Goal: Find specific page/section: Find specific page/section

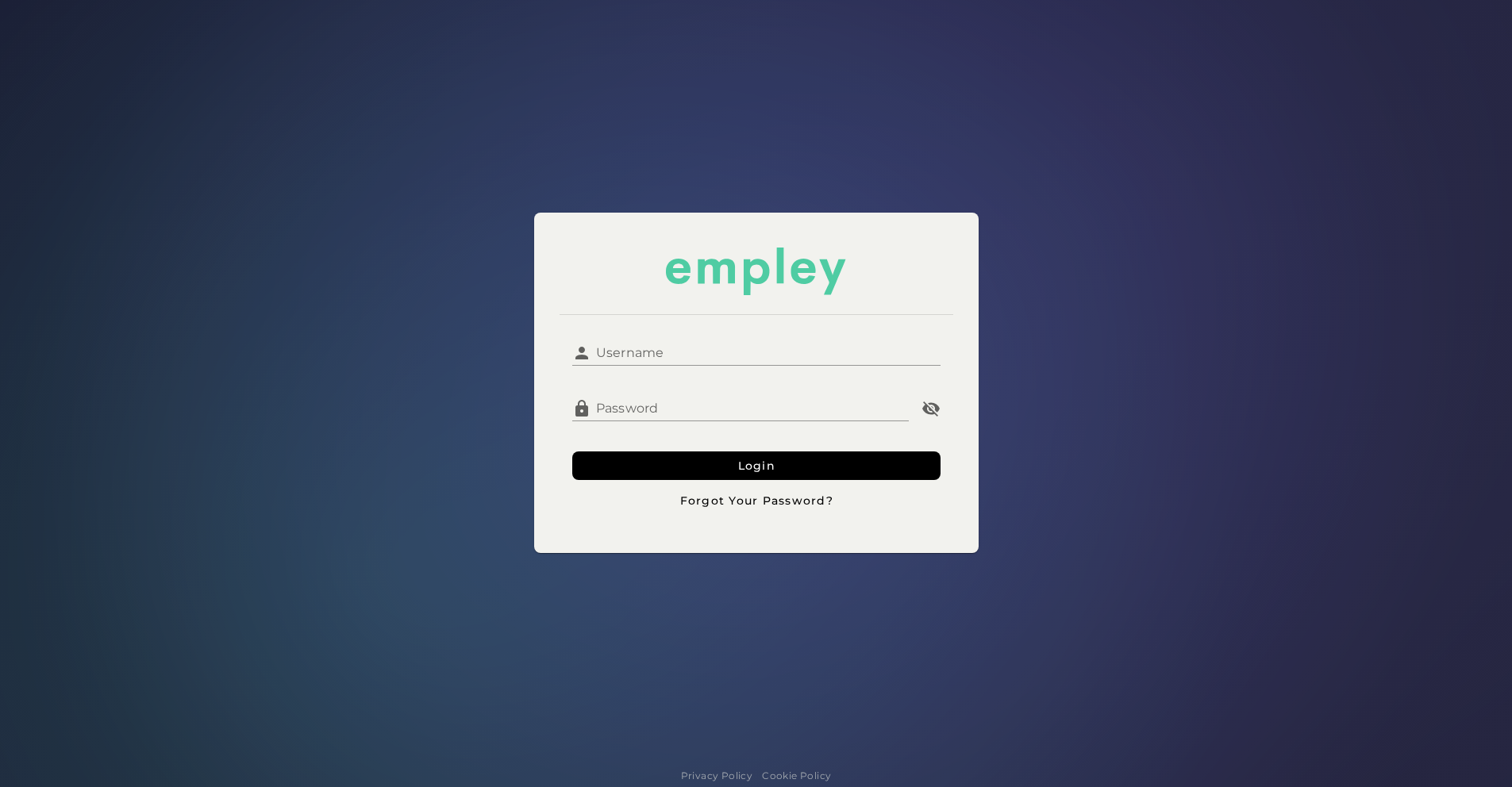
click at [766, 347] on input "Username" at bounding box center [766, 346] width 349 height 38
type input "*******"
click at [754, 454] on button "Login" at bounding box center [757, 465] width 369 height 29
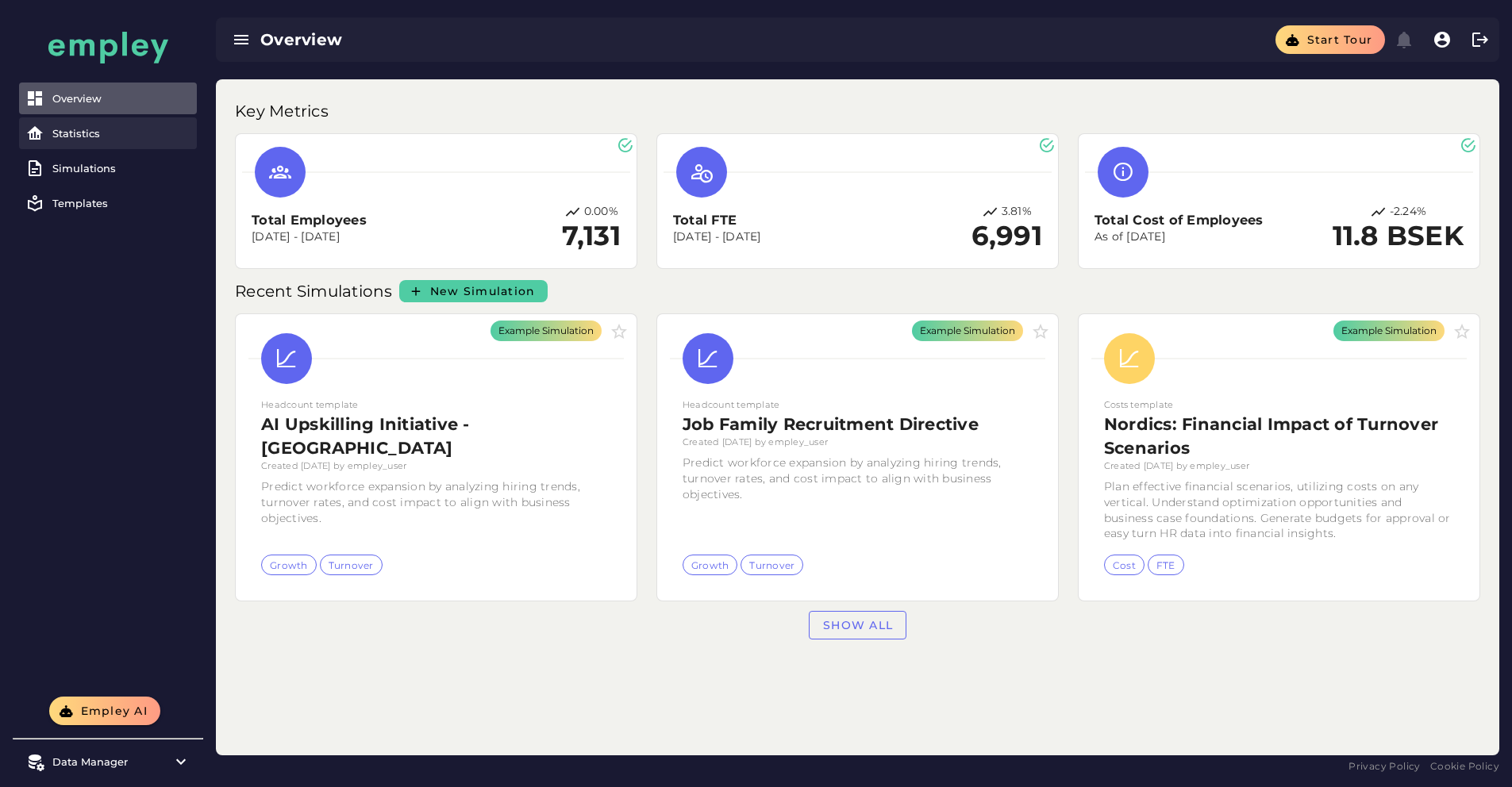
click at [53, 129] on div "Statistics" at bounding box center [122, 132] width 138 height 12
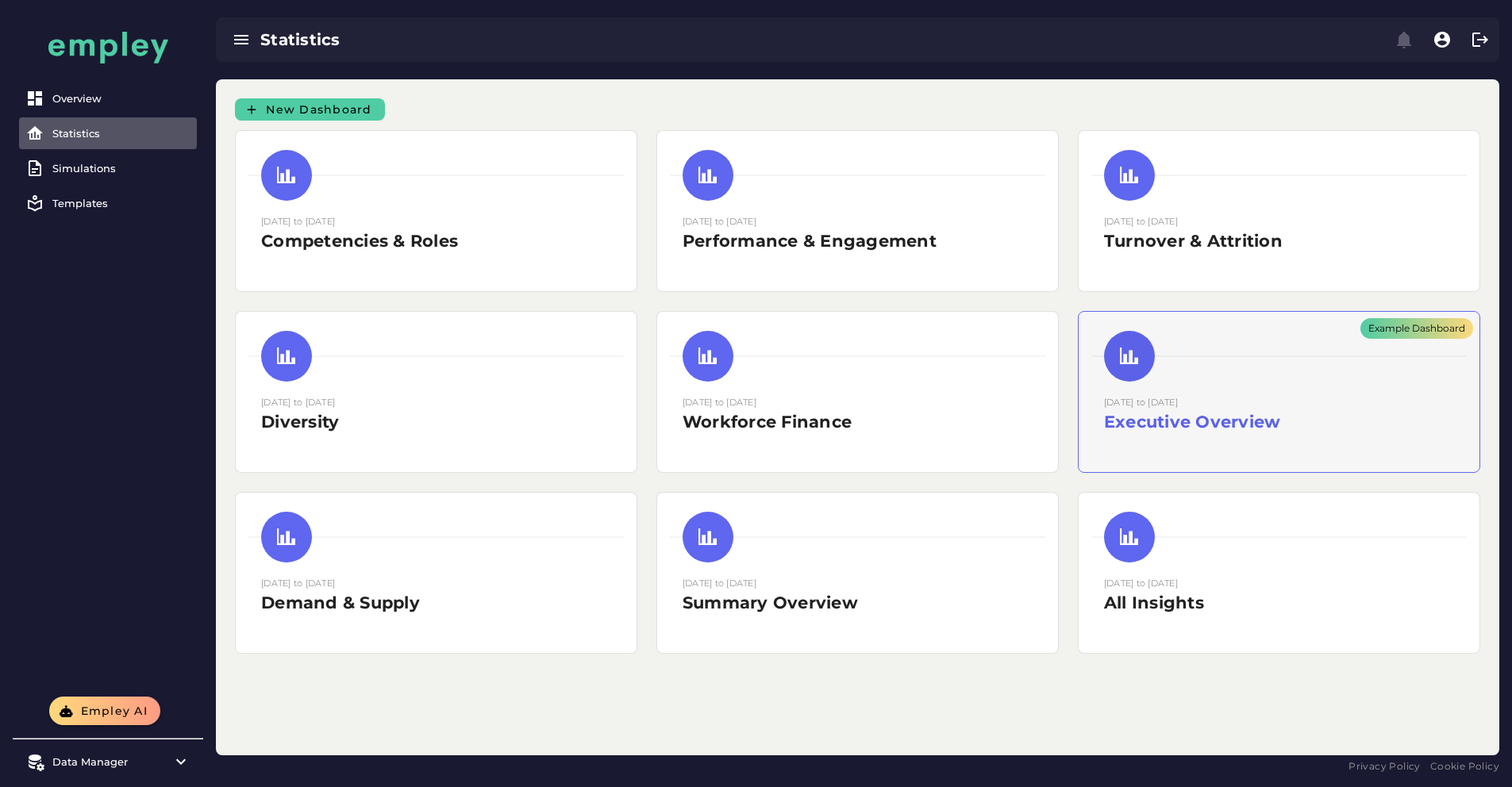
click at [1078, 368] on div "Example Dashboard" at bounding box center [1278, 391] width 401 height 160
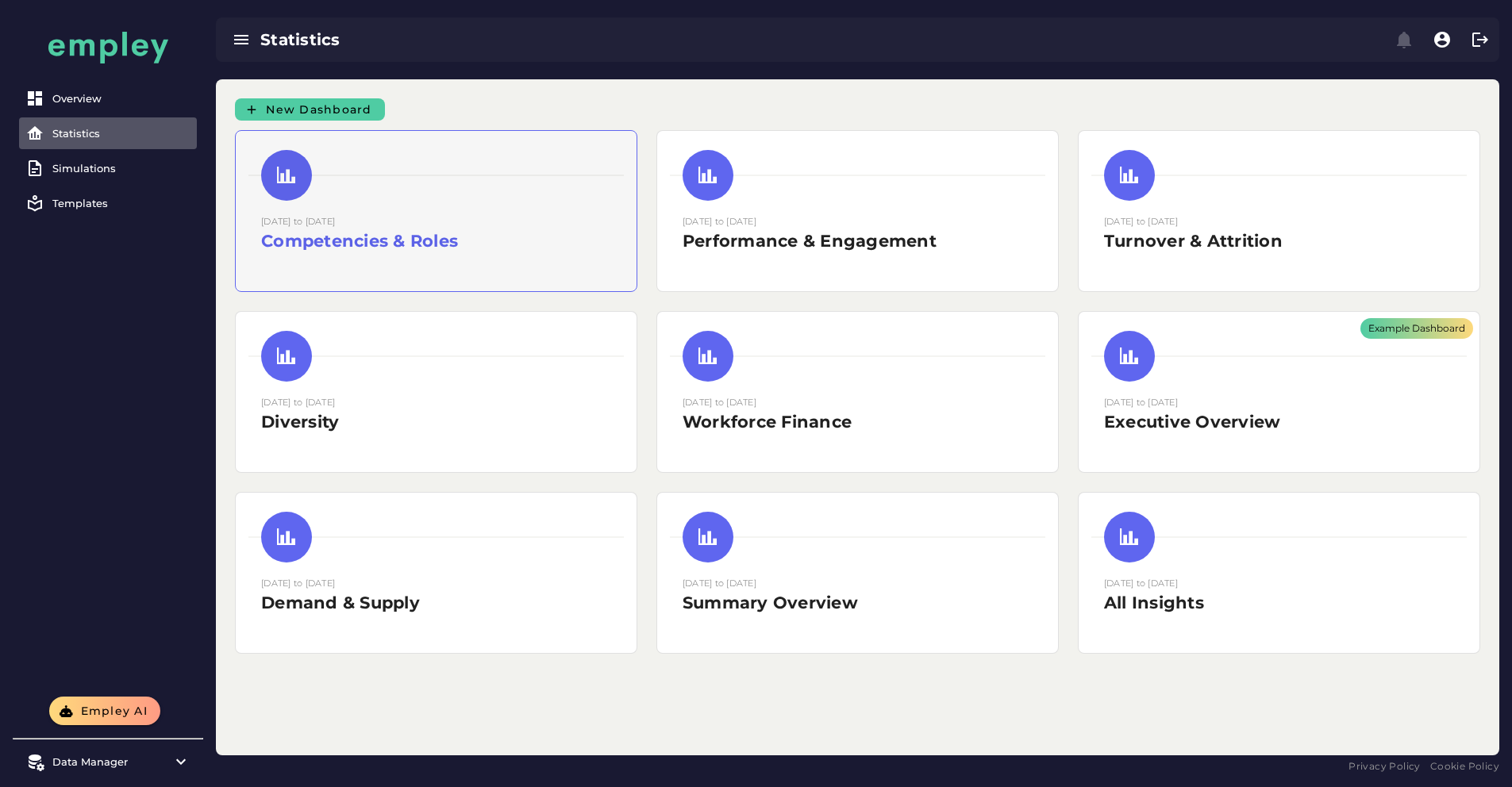
click at [438, 253] on div at bounding box center [435, 253] width 350 height 0
